Goal: Task Accomplishment & Management: Manage account settings

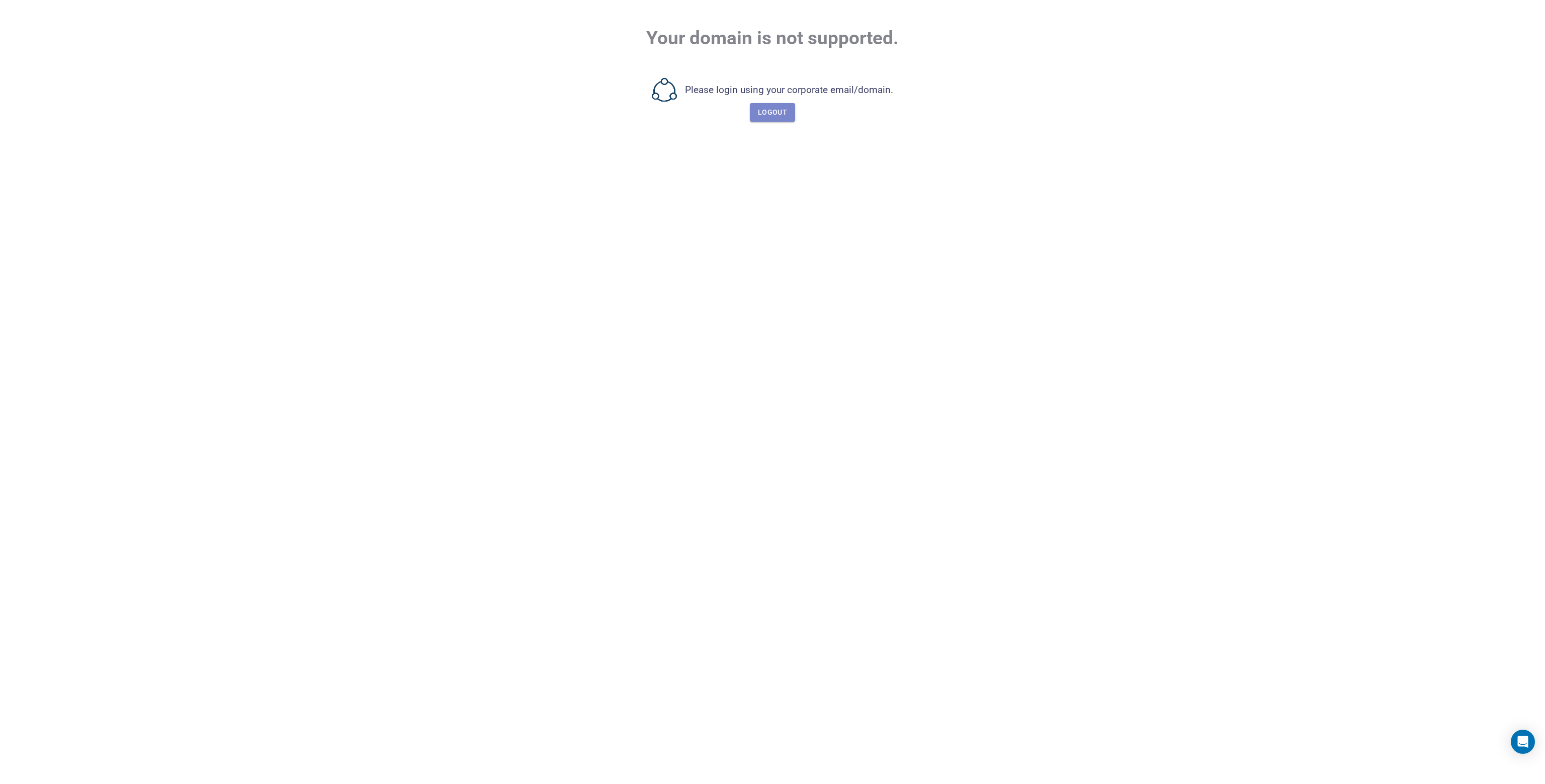
click at [766, 116] on span "Logout" at bounding box center [772, 112] width 29 height 12
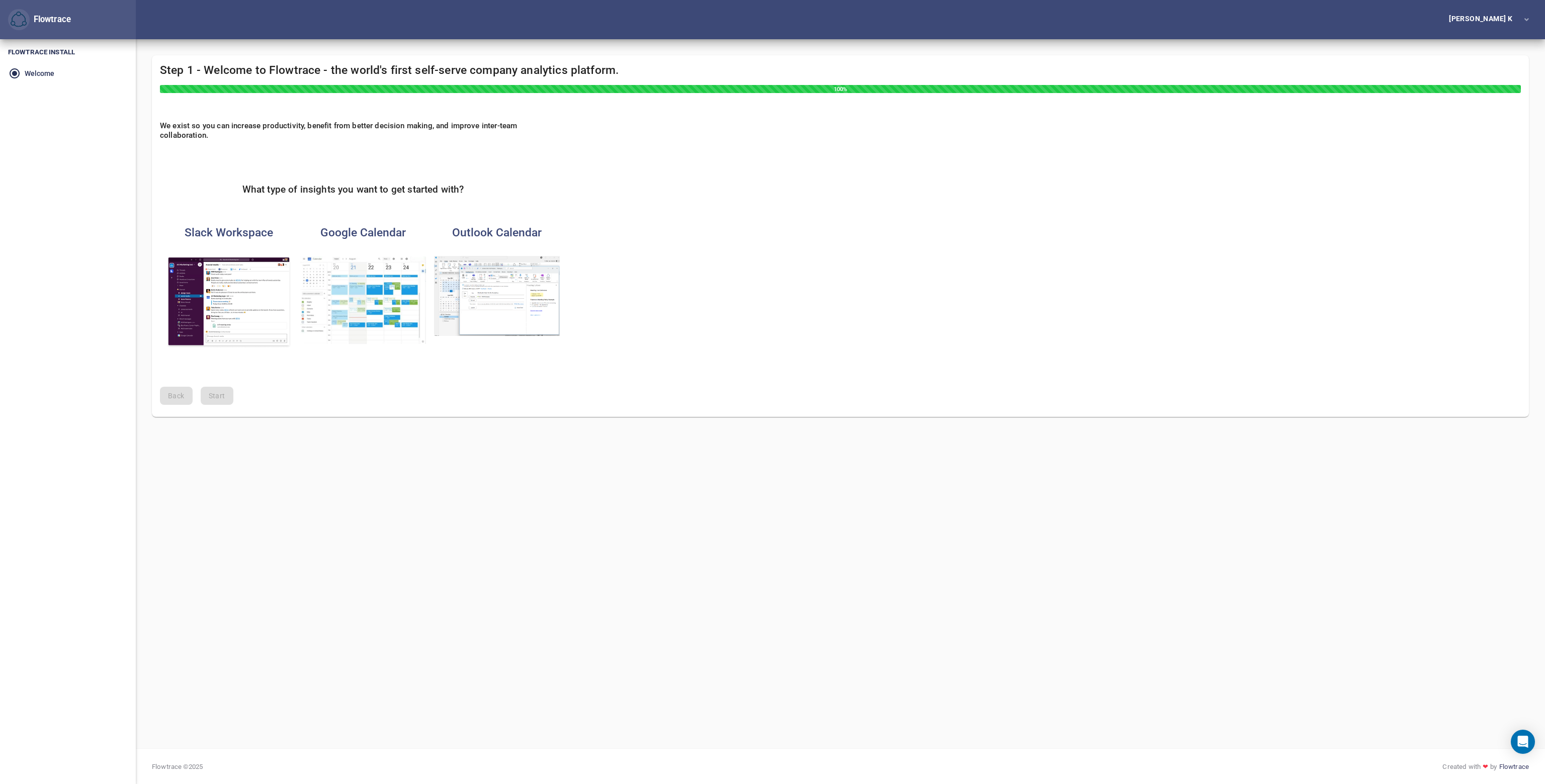
click at [479, 273] on img "button" at bounding box center [497, 296] width 126 height 81
